Goal: Transaction & Acquisition: Purchase product/service

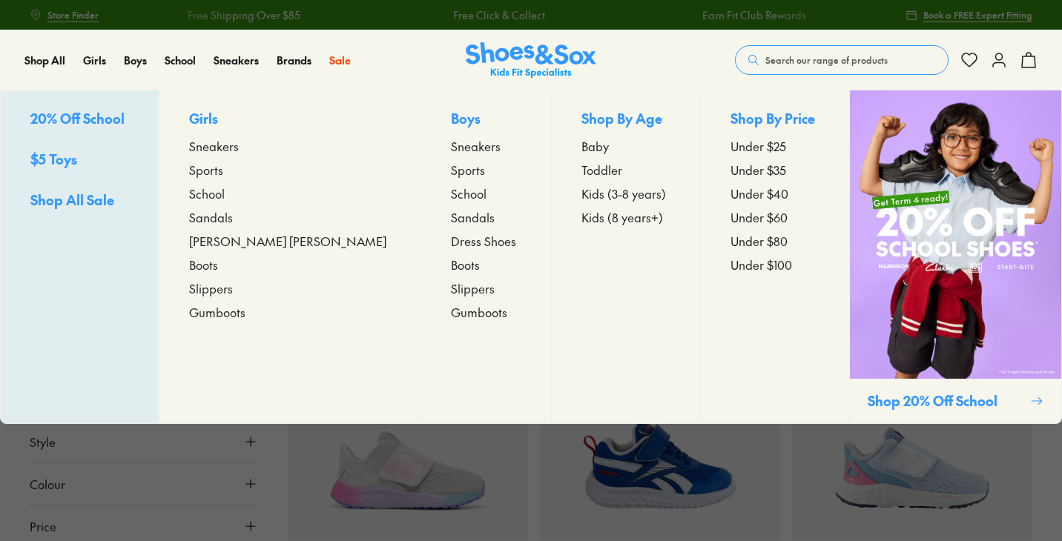
click at [82, 199] on span "Shop All Sale" at bounding box center [72, 200] width 84 height 19
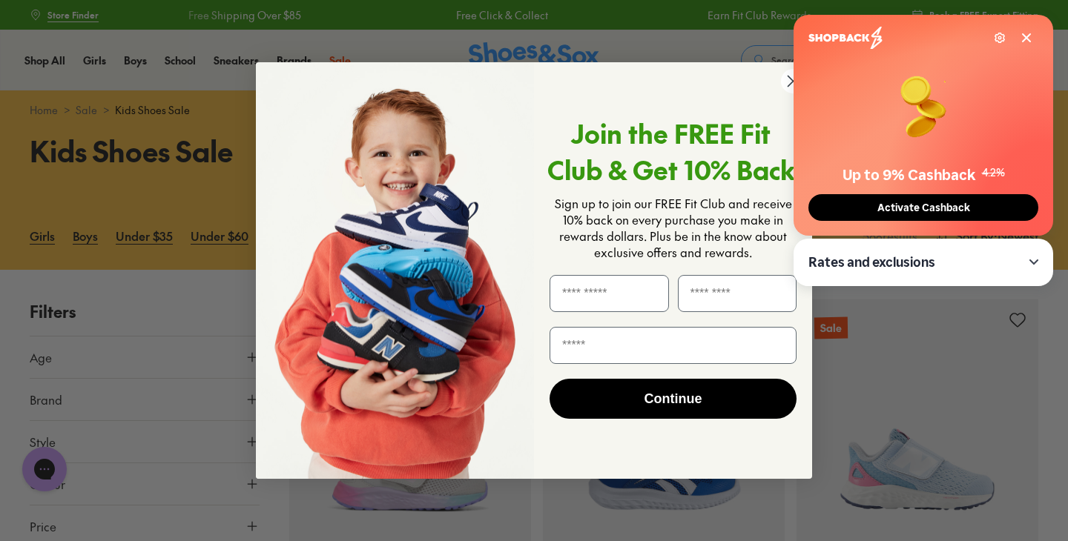
click at [852, 217] on button "Activate Cashback" at bounding box center [923, 207] width 230 height 27
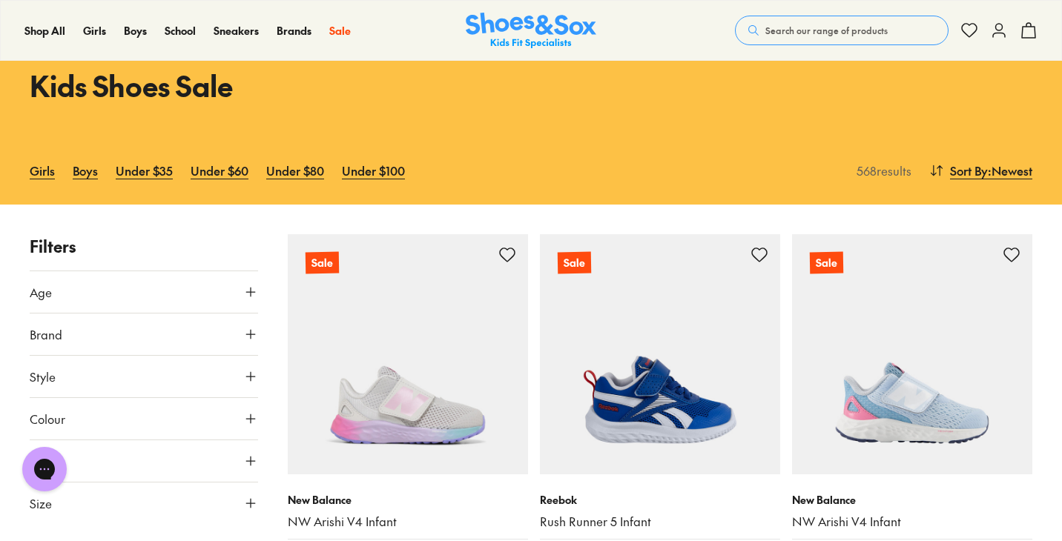
scroll to position [67, 0]
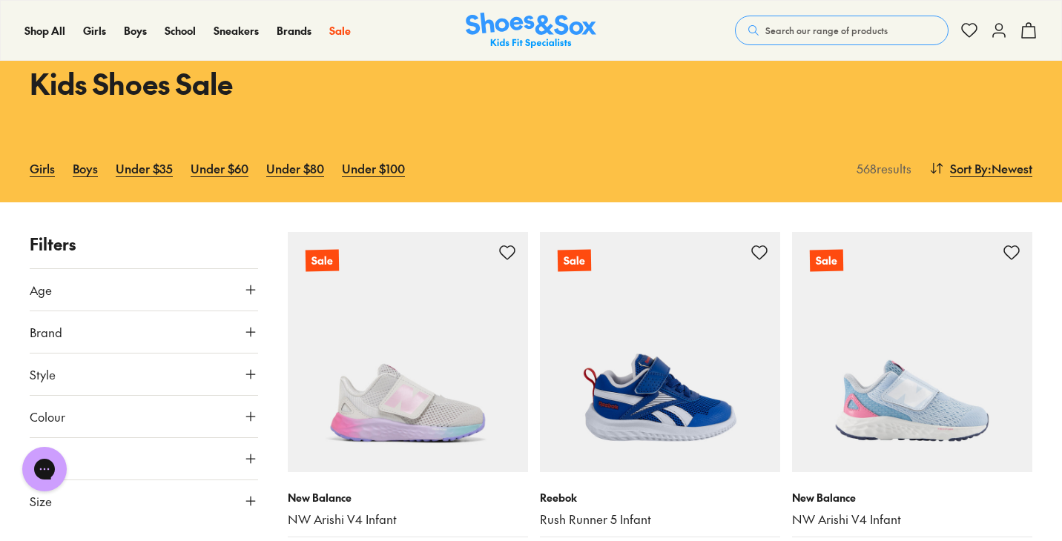
click at [250, 288] on icon at bounding box center [250, 290] width 15 height 15
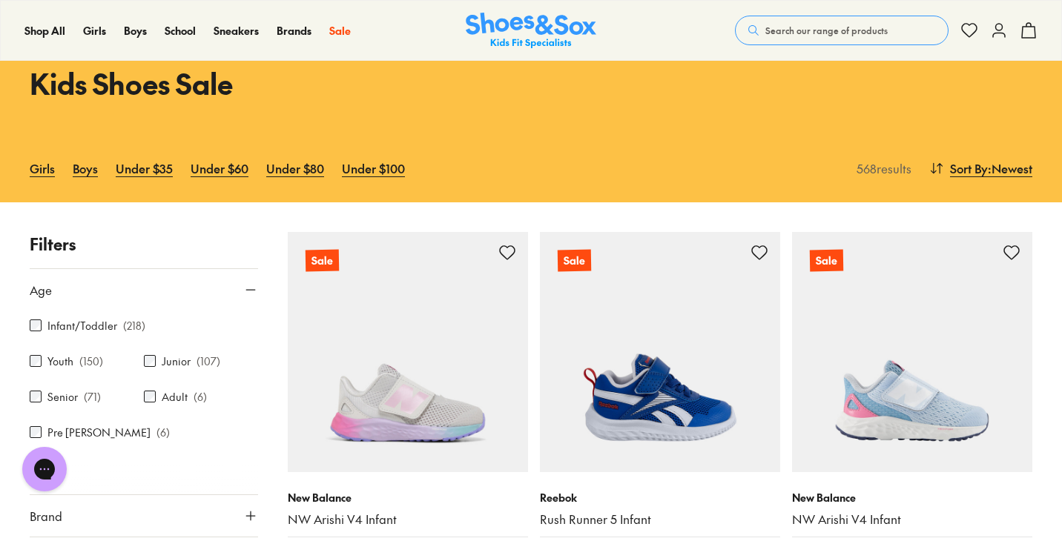
click at [250, 288] on icon at bounding box center [250, 290] width 15 height 15
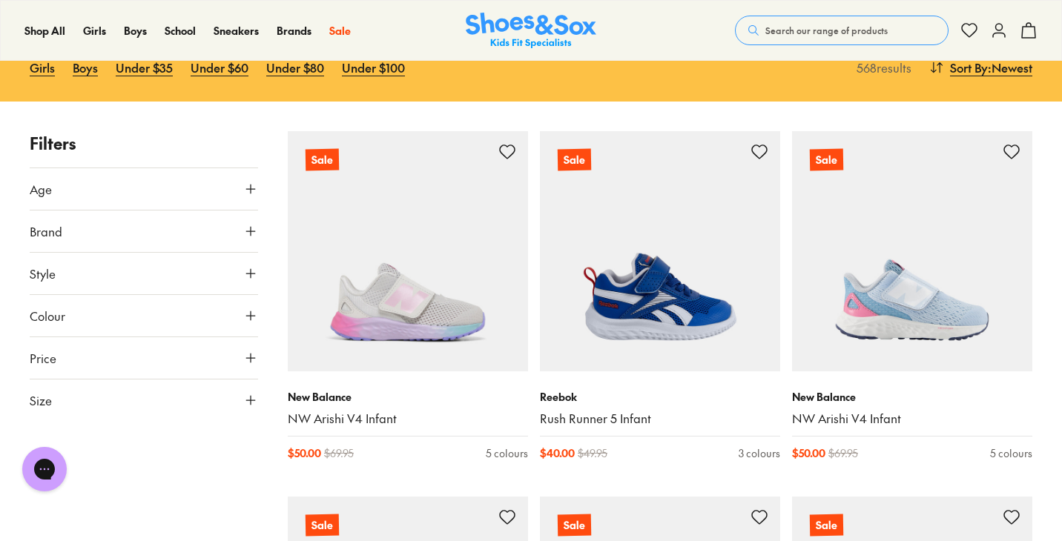
scroll to position [178, 0]
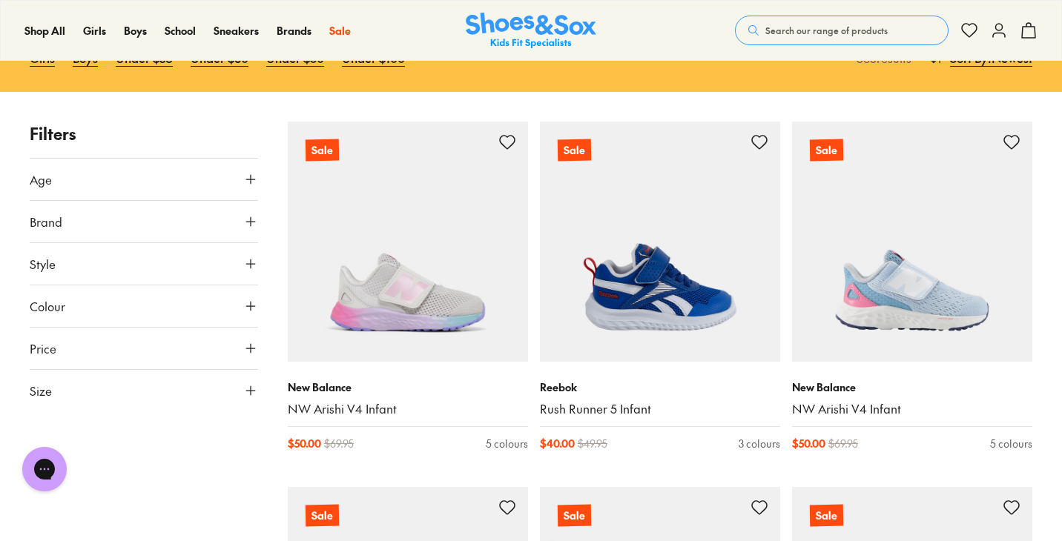
click at [251, 380] on button "Size" at bounding box center [144, 391] width 228 height 42
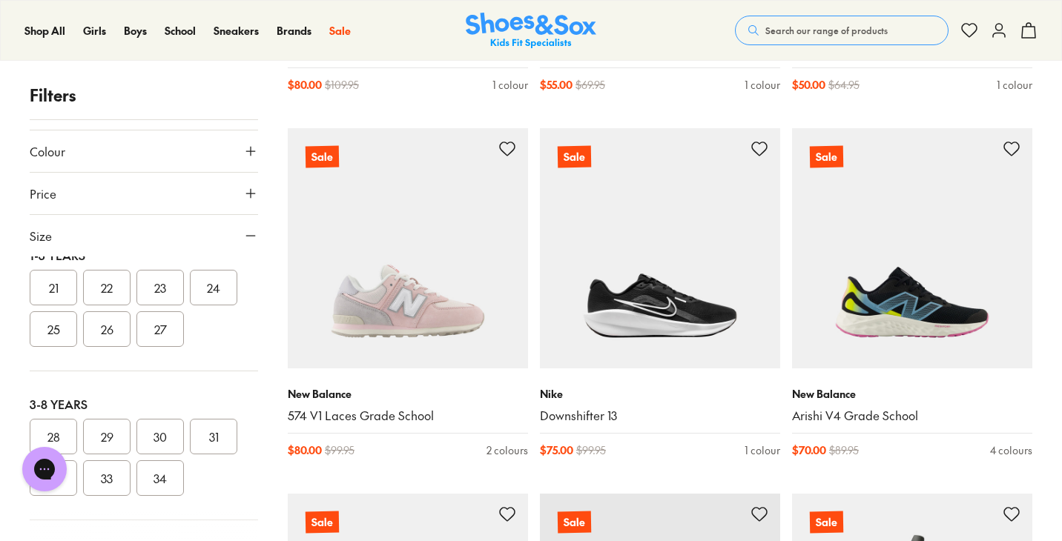
scroll to position [2748, 0]
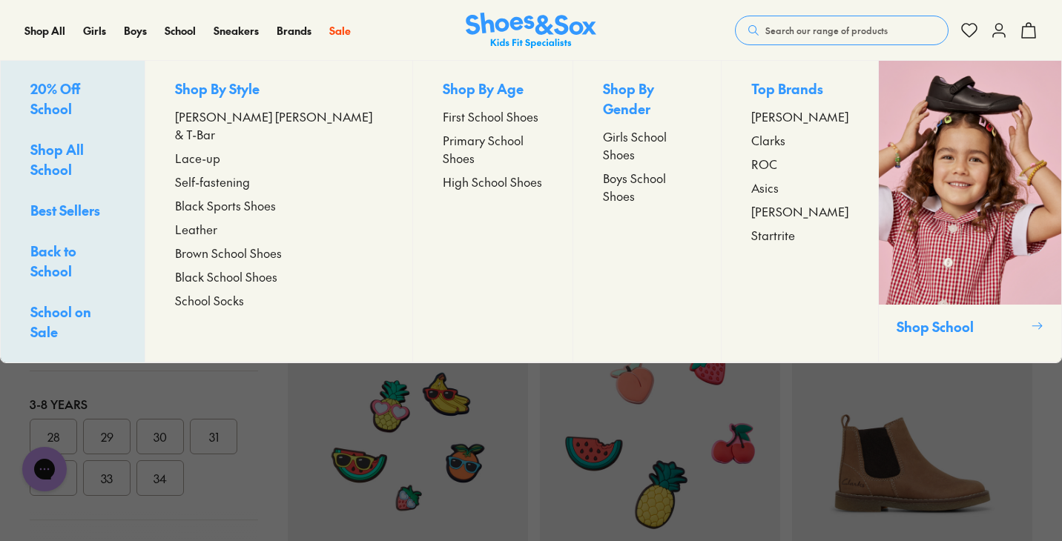
scroll to position [1743, 0]
